Goal: Information Seeking & Learning: Check status

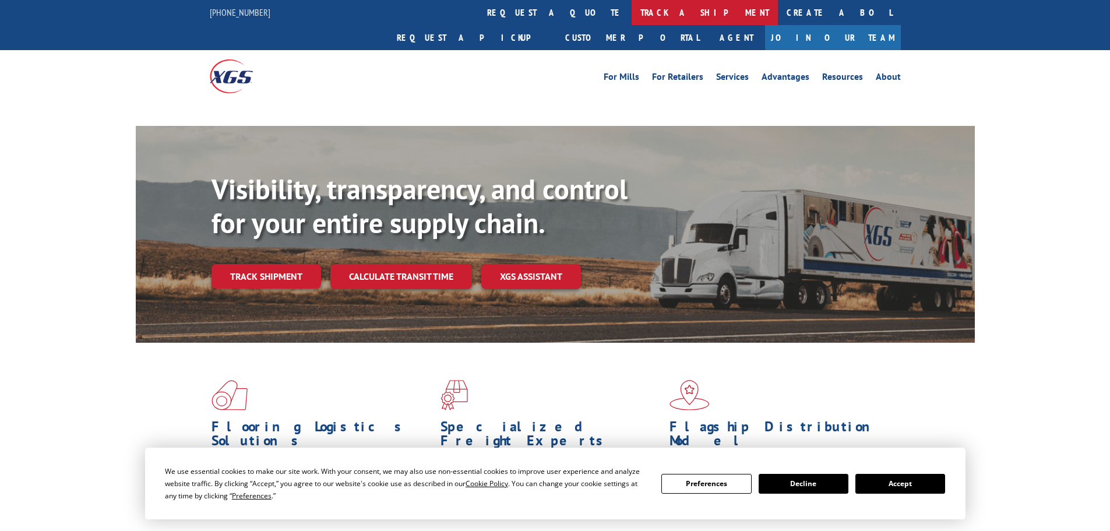
click at [632, 13] on link "track a shipment" at bounding box center [705, 12] width 146 height 25
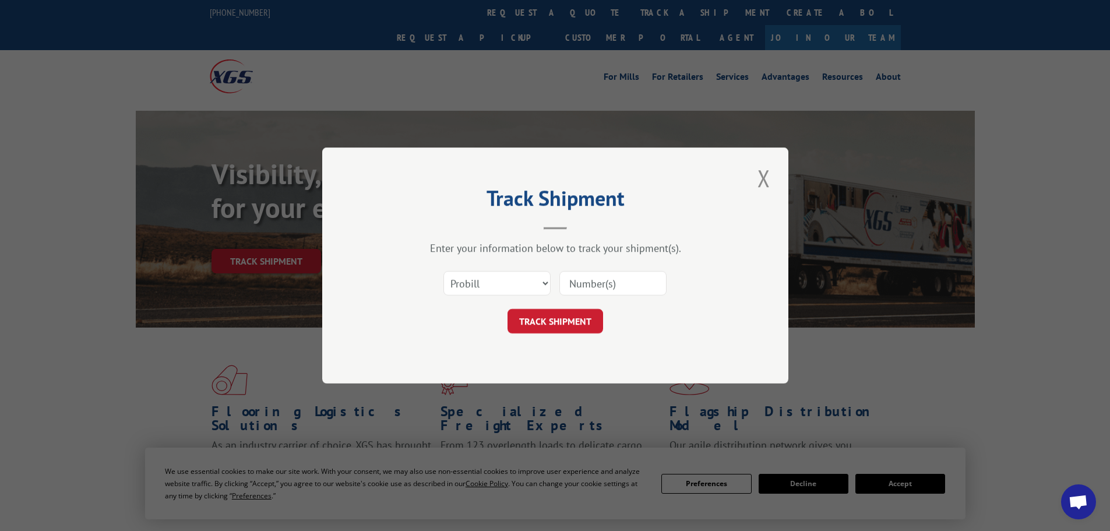
click at [497, 283] on select "Select category... Probill BOL PO" at bounding box center [497, 283] width 107 height 24
select select "bol"
click at [444, 271] on select "Select category... Probill BOL PO" at bounding box center [497, 283] width 107 height 24
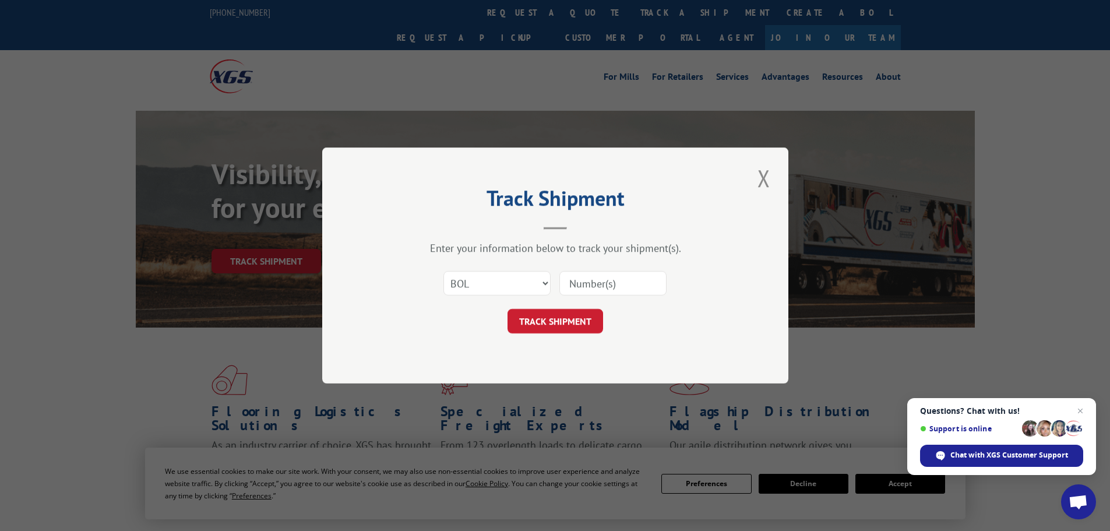
click at [594, 281] on input at bounding box center [613, 283] width 107 height 24
paste input "4794018"
type input "4794018"
click at [568, 323] on button "TRACK SHIPMENT" at bounding box center [556, 321] width 96 height 24
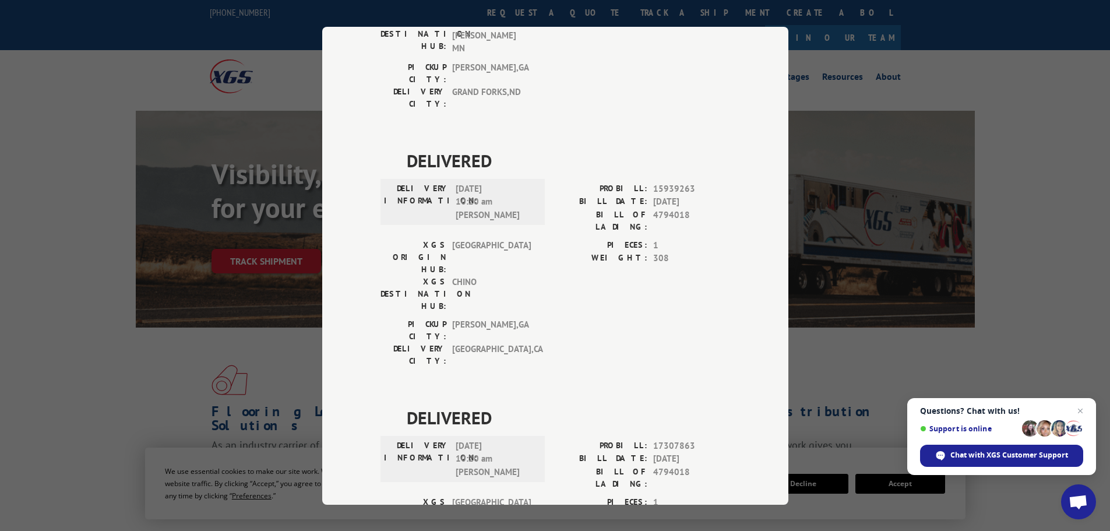
scroll to position [234, 0]
